Goal: Contribute content

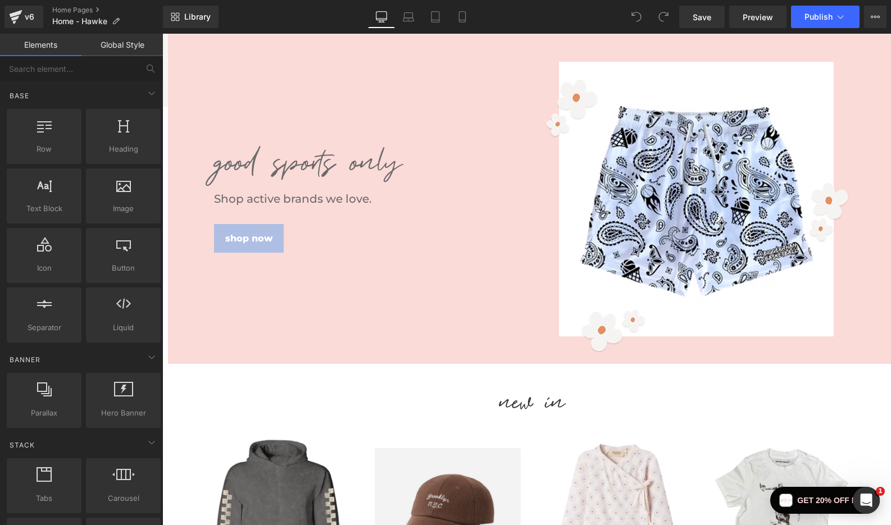
scroll to position [1194, 0]
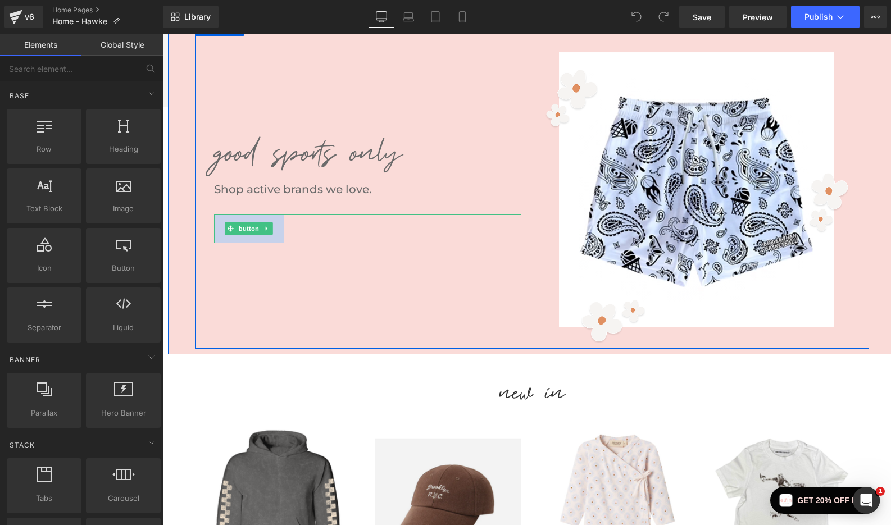
click at [277, 238] on link "SHOP NOW" at bounding box center [249, 229] width 70 height 29
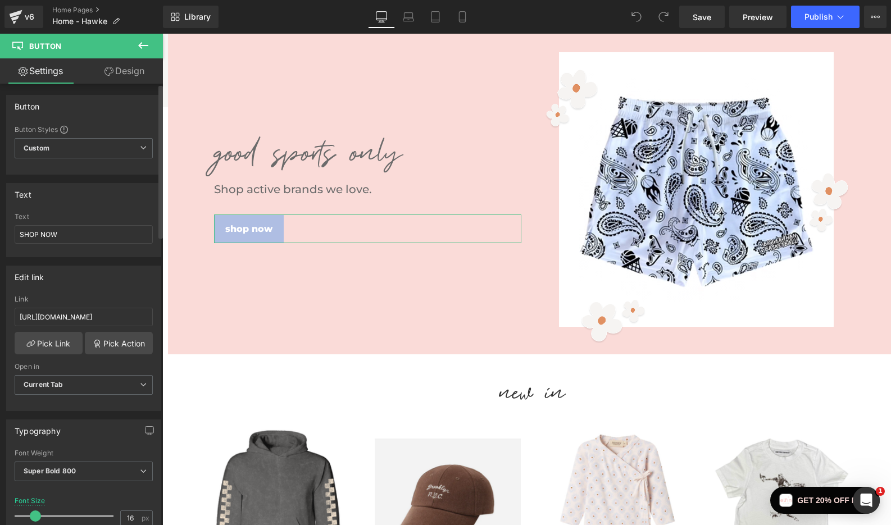
scroll to position [10, 0]
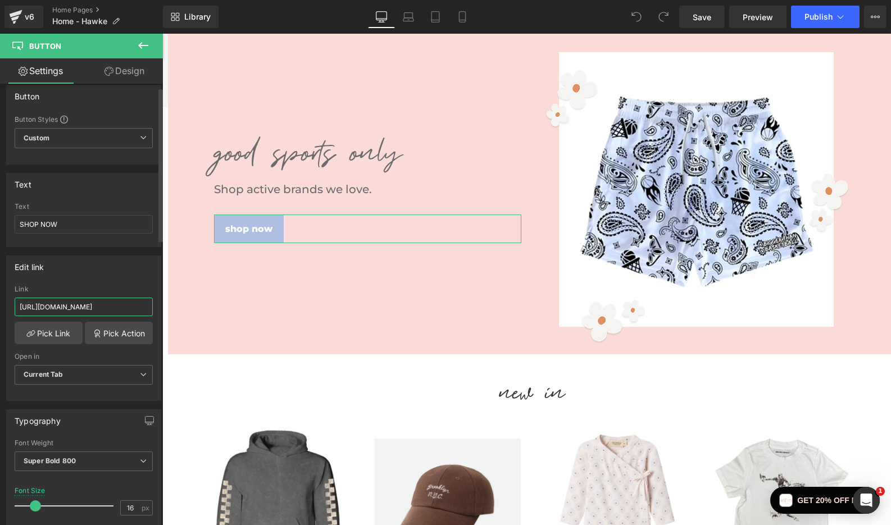
click at [106, 310] on input "[URL][DOMAIN_NAME]" at bounding box center [84, 307] width 138 height 19
paste input "bigger-than-basketball"
type input "[URL][DOMAIN_NAME]"
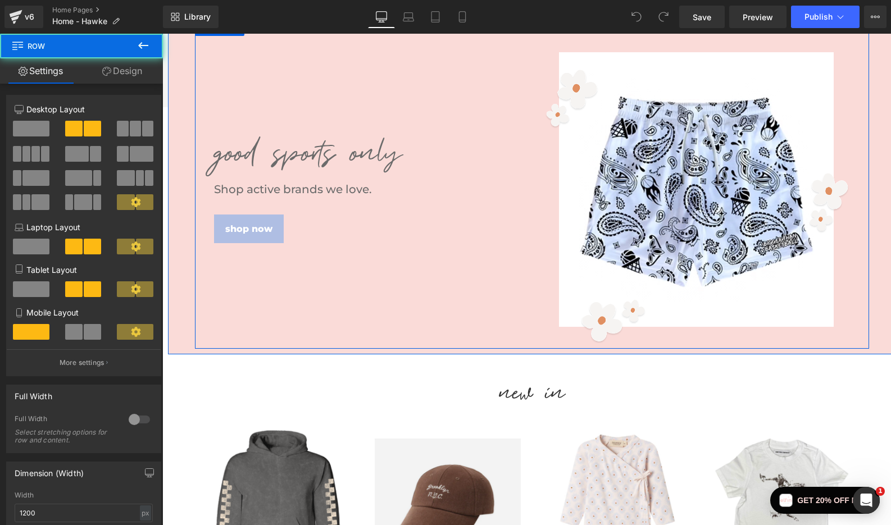
click at [255, 317] on div "GOOD SPORTS ONLY Heading Shop active brands we love. Text Block SHOP NOW Button" at bounding box center [367, 189] width 329 height 307
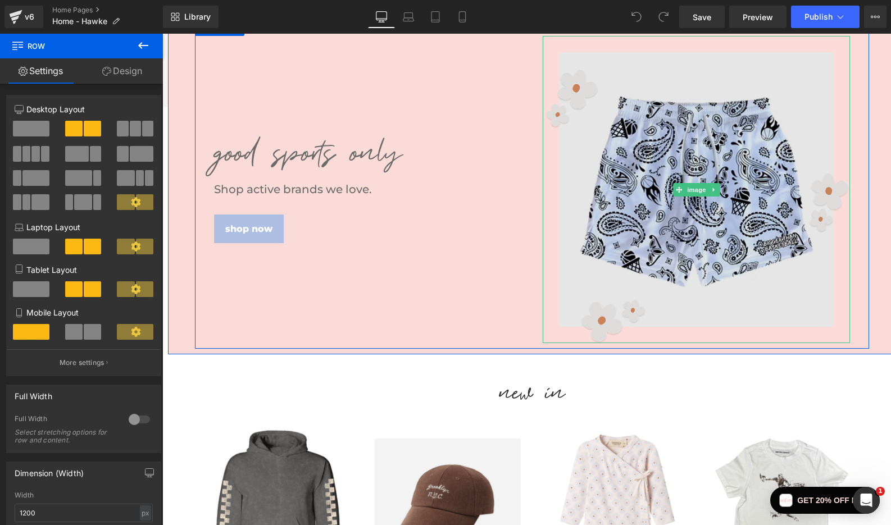
click at [652, 208] on img at bounding box center [696, 189] width 307 height 307
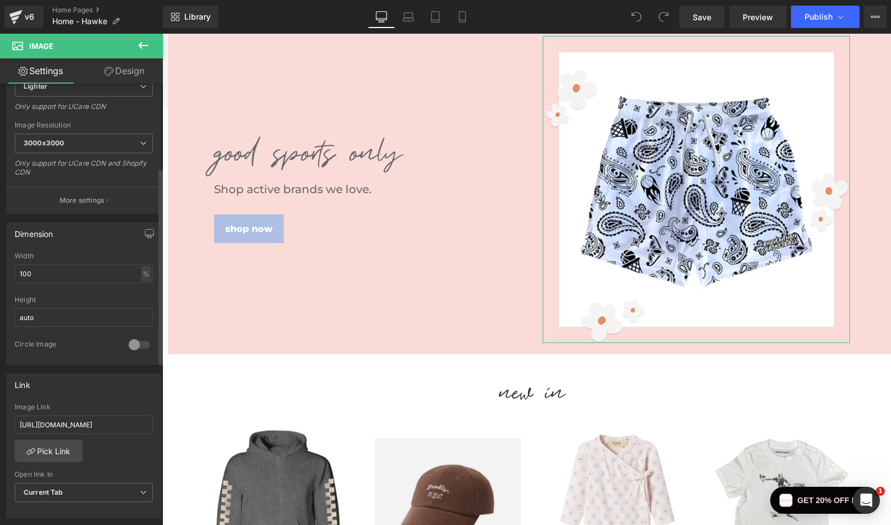
scroll to position [205, 0]
click at [78, 422] on input "[URL][DOMAIN_NAME]" at bounding box center [84, 424] width 138 height 19
paste input "bigger-than-basketball"
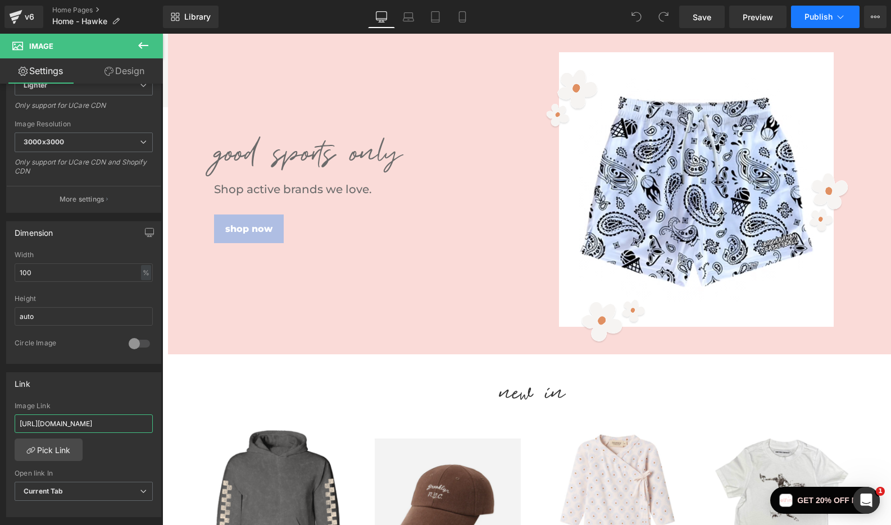
type input "[URL][DOMAIN_NAME]"
click at [818, 15] on span "Publish" at bounding box center [819, 16] width 28 height 9
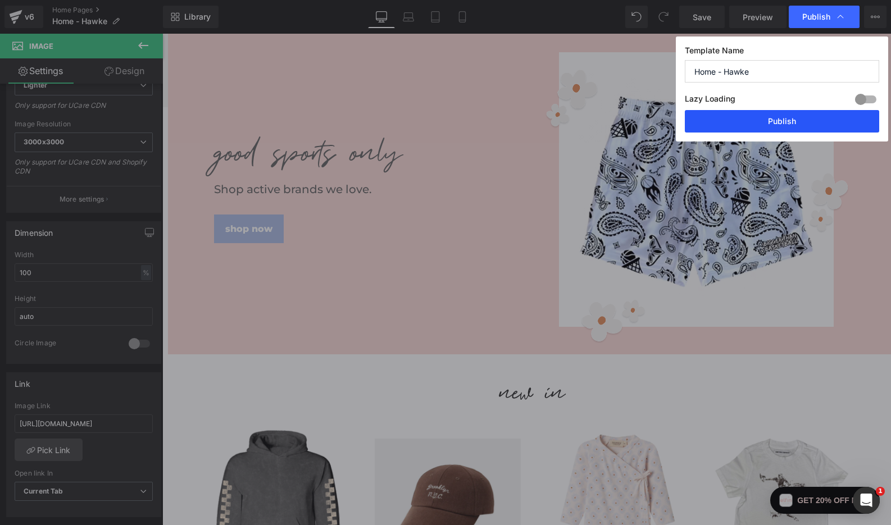
click at [775, 124] on button "Publish" at bounding box center [782, 121] width 194 height 22
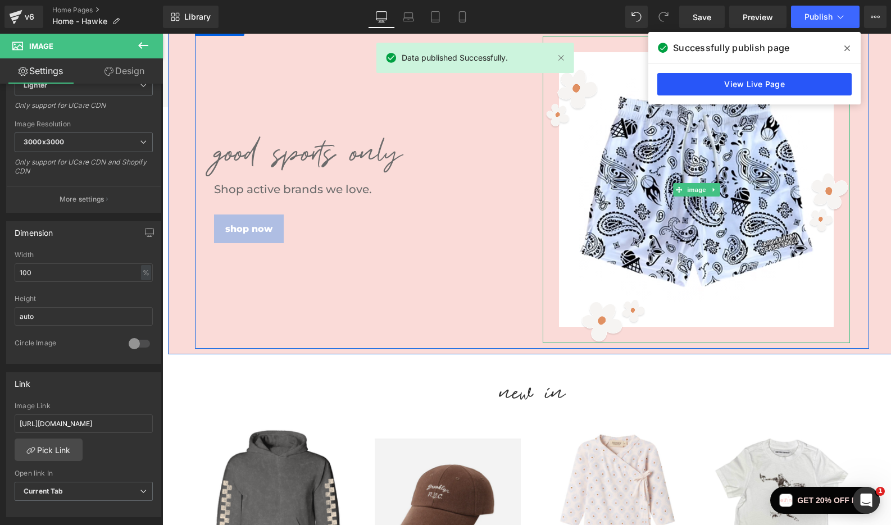
click at [746, 87] on link "View Live Page" at bounding box center [754, 84] width 194 height 22
